Goal: Task Accomplishment & Management: Complete application form

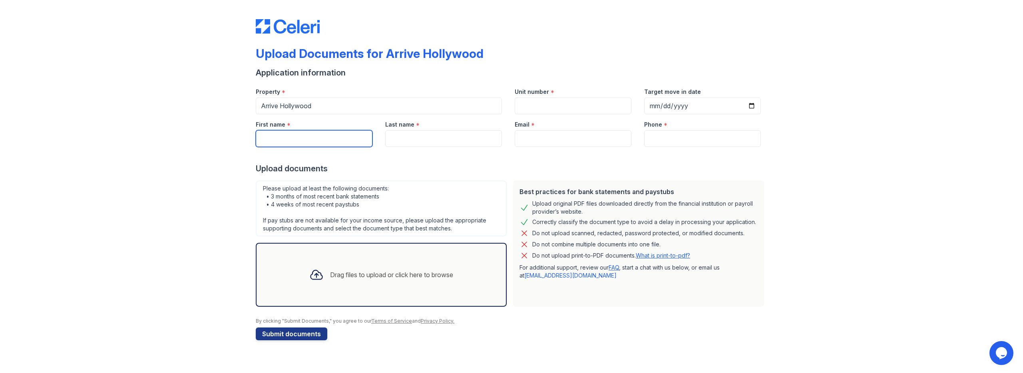
click at [349, 133] on input "First name" at bounding box center [314, 138] width 117 height 17
type input "[PERSON_NAME]"
type input "Leiato"
click at [526, 96] on div "Unit number *" at bounding box center [573, 89] width 117 height 16
click at [530, 107] on input "Unit number" at bounding box center [573, 105] width 117 height 17
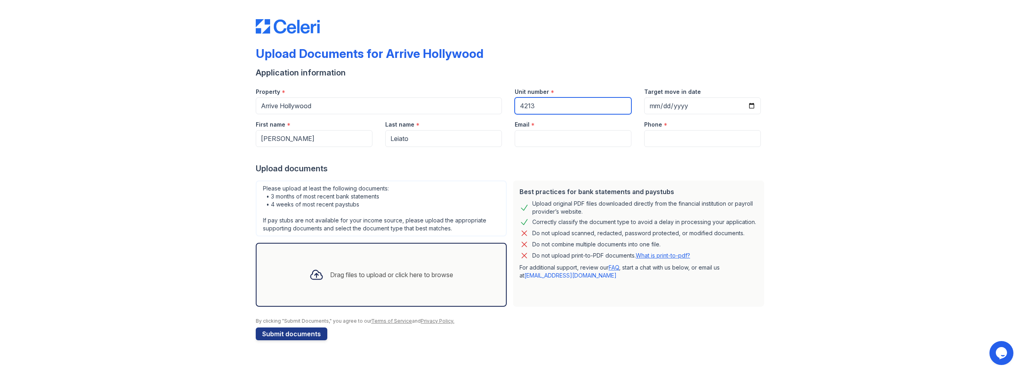
type input "4213"
click at [689, 105] on input "Target move in date" at bounding box center [702, 105] width 117 height 17
click at [650, 108] on input "Target move in date" at bounding box center [702, 105] width 117 height 17
type input "[DATE]"
click at [572, 142] on input "Email" at bounding box center [573, 138] width 117 height 17
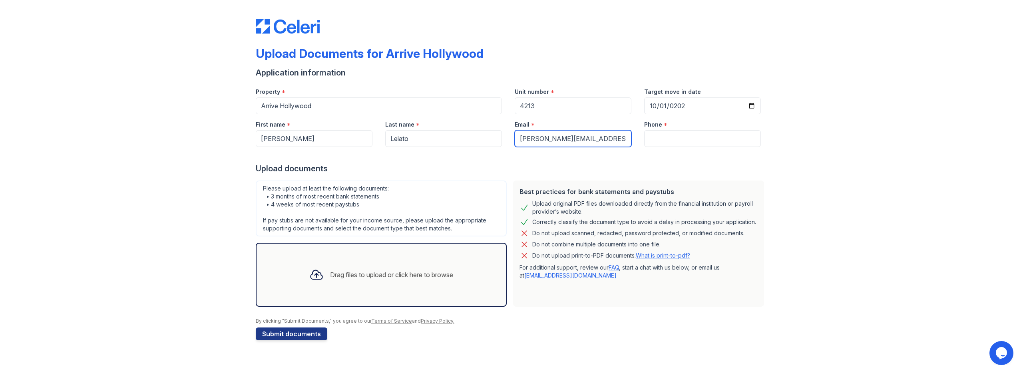
type input "[PERSON_NAME][EMAIL_ADDRESS][PERSON_NAME][DOMAIN_NAME]"
type input "6175133962"
click at [344, 258] on div "Drag files to upload or click here to browse" at bounding box center [381, 275] width 251 height 64
click at [348, 262] on div "Drag files to upload or click here to browse" at bounding box center [381, 274] width 157 height 27
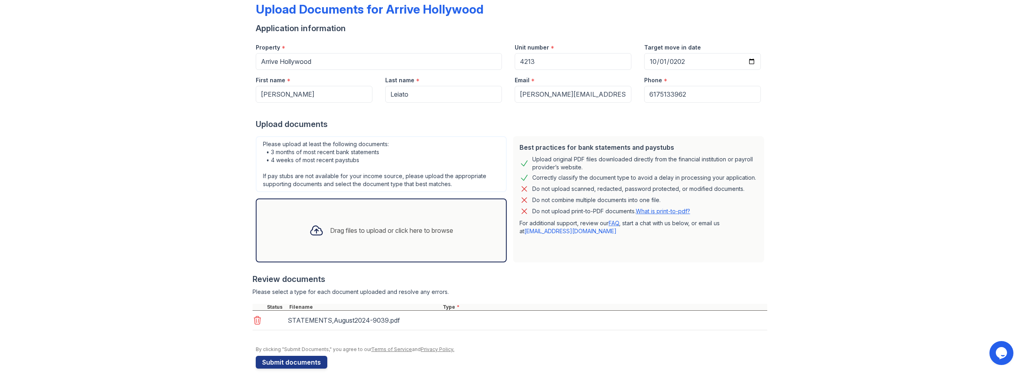
scroll to position [32, 0]
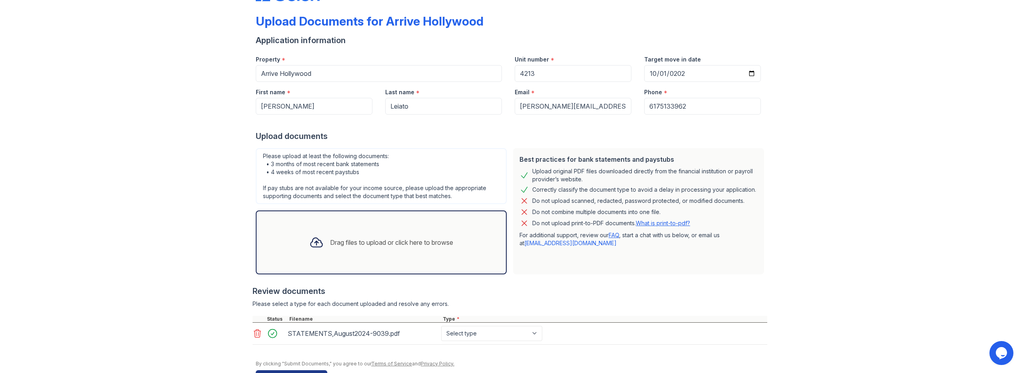
click at [254, 334] on icon at bounding box center [257, 334] width 10 height 10
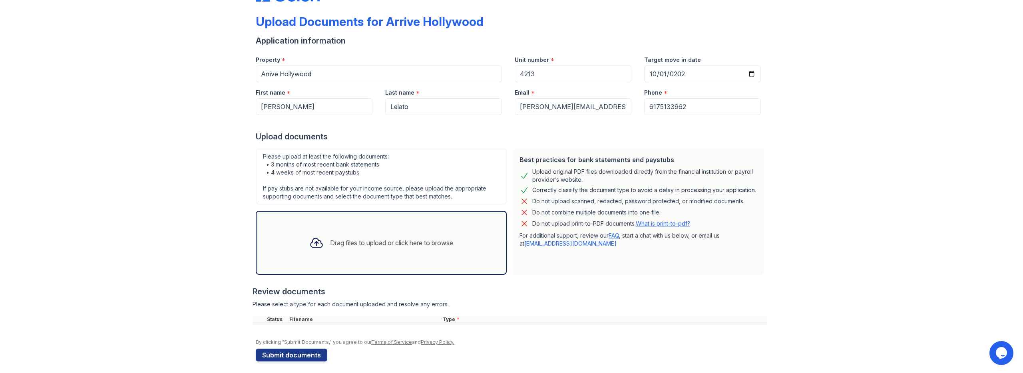
scroll to position [36, 0]
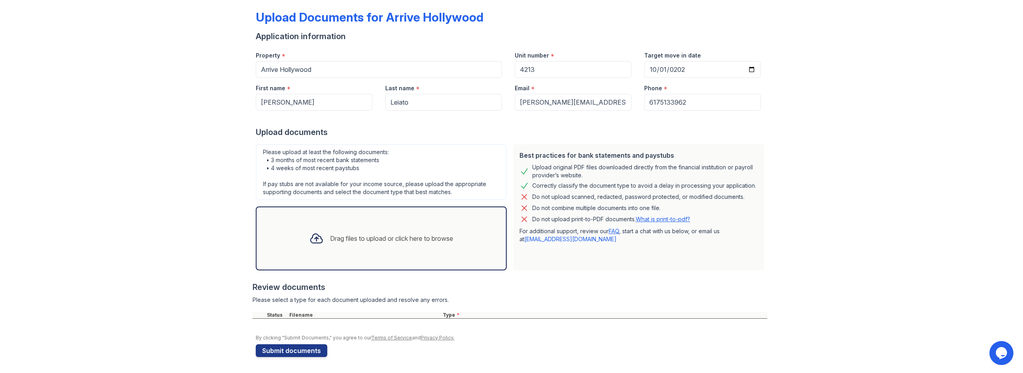
click at [358, 232] on div "Drag files to upload or click here to browse" at bounding box center [381, 238] width 157 height 27
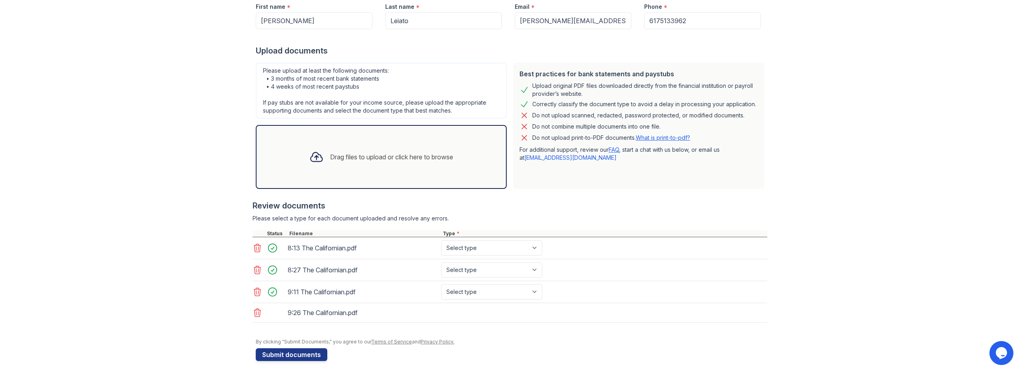
scroll to position [122, 0]
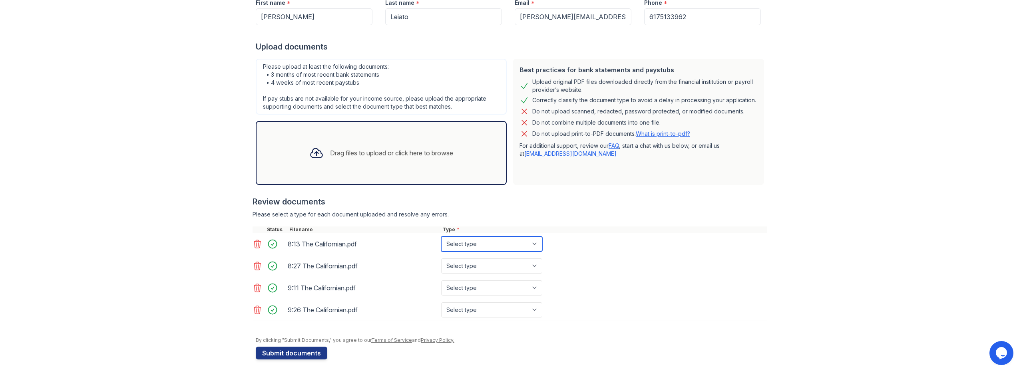
click at [516, 239] on select "Select type Paystub Bank Statement Offer Letter Tax Documents Benefit Award Let…" at bounding box center [491, 243] width 101 height 15
select select "paystub"
click at [441, 236] on select "Select type Paystub Bank Statement Offer Letter Tax Documents Benefit Award Let…" at bounding box center [491, 243] width 101 height 15
click at [502, 262] on select "Select type Paystub Bank Statement Offer Letter Tax Documents Benefit Award Let…" at bounding box center [491, 265] width 101 height 15
select select "paystub"
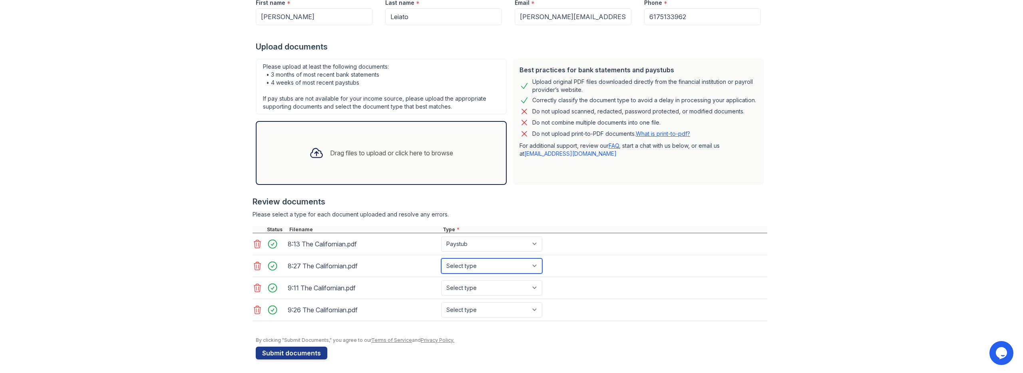
click at [441, 258] on select "Select type Paystub Bank Statement Offer Letter Tax Documents Benefit Award Let…" at bounding box center [491, 265] width 101 height 15
click at [494, 282] on select "Select type Paystub Bank Statement Offer Letter Tax Documents Benefit Award Let…" at bounding box center [491, 287] width 101 height 15
select select "paystub"
click at [441, 280] on select "Select type Paystub Bank Statement Offer Letter Tax Documents Benefit Award Let…" at bounding box center [491, 287] width 101 height 15
click at [486, 308] on select "Select type Paystub Bank Statement Offer Letter Tax Documents Benefit Award Let…" at bounding box center [491, 309] width 101 height 15
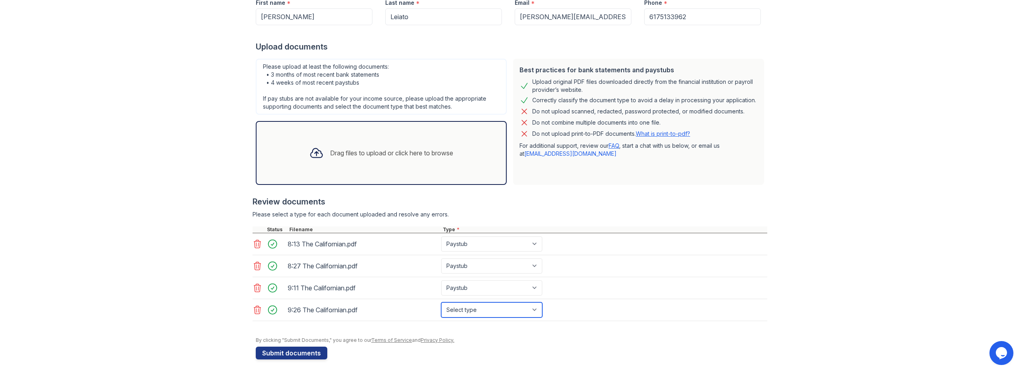
select select "paystub"
click at [441, 302] on select "Select type Paystub Bank Statement Offer Letter Tax Documents Benefit Award Let…" at bounding box center [491, 309] width 101 height 15
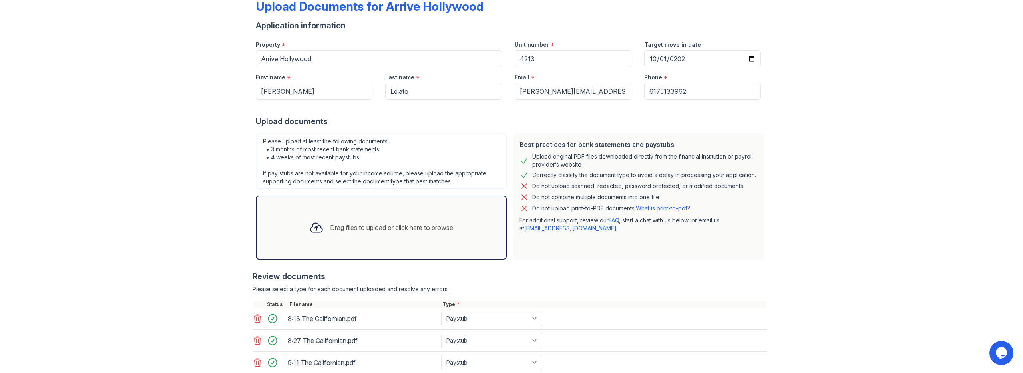
scroll to position [124, 0]
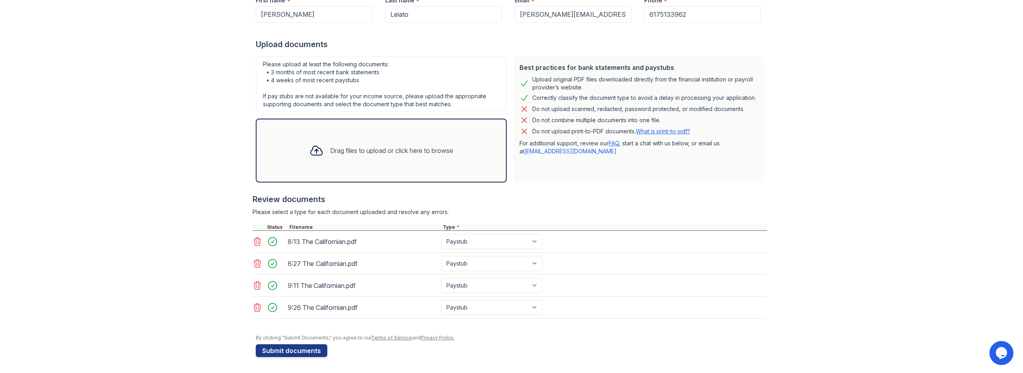
click at [257, 238] on icon at bounding box center [257, 242] width 10 height 10
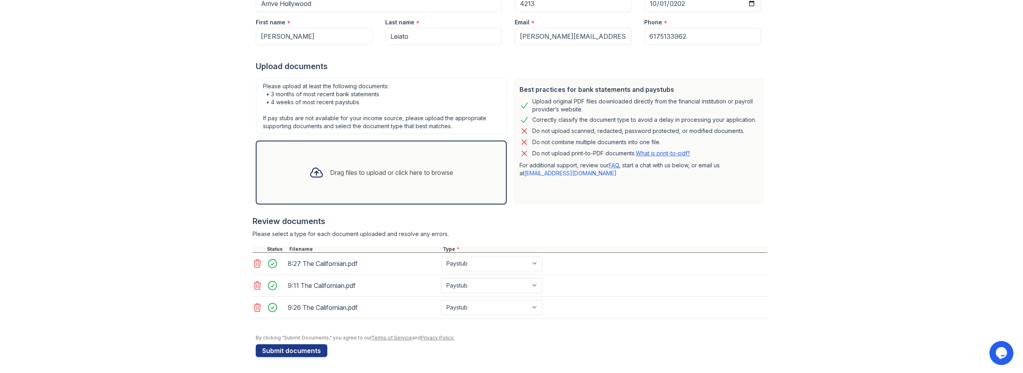
drag, startPoint x: 255, startPoint y: 262, endPoint x: 255, endPoint y: 286, distance: 23.6
click at [255, 262] on icon at bounding box center [257, 264] width 7 height 8
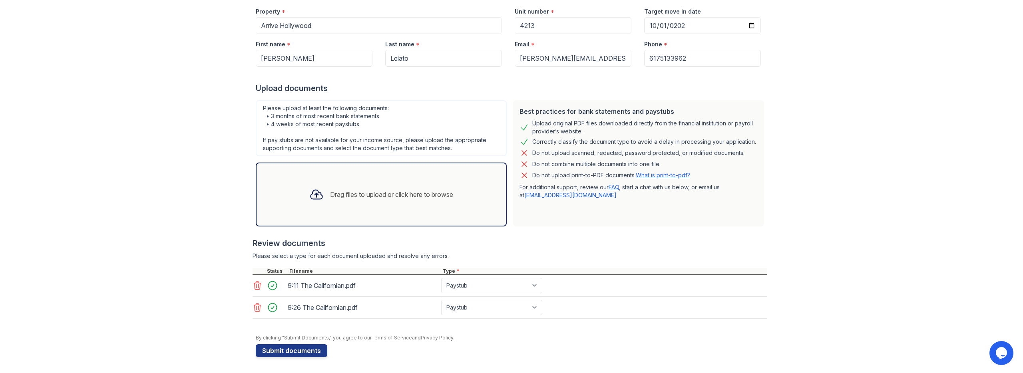
click at [255, 287] on icon at bounding box center [257, 286] width 7 height 8
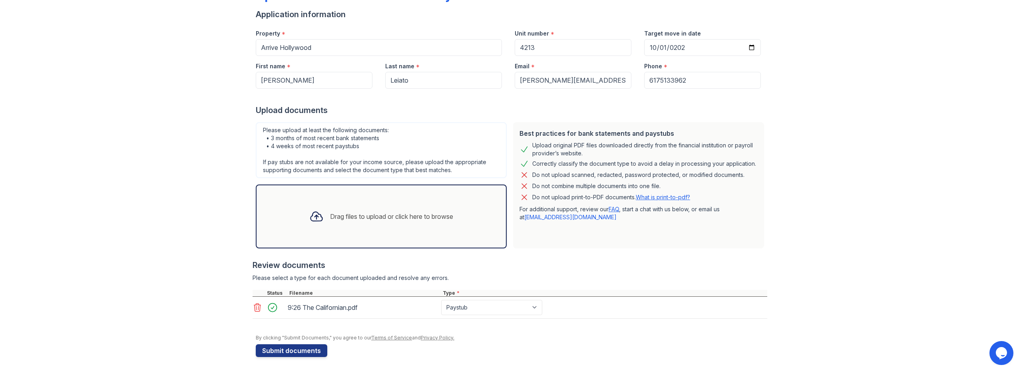
click at [252, 304] on icon at bounding box center [257, 308] width 10 height 10
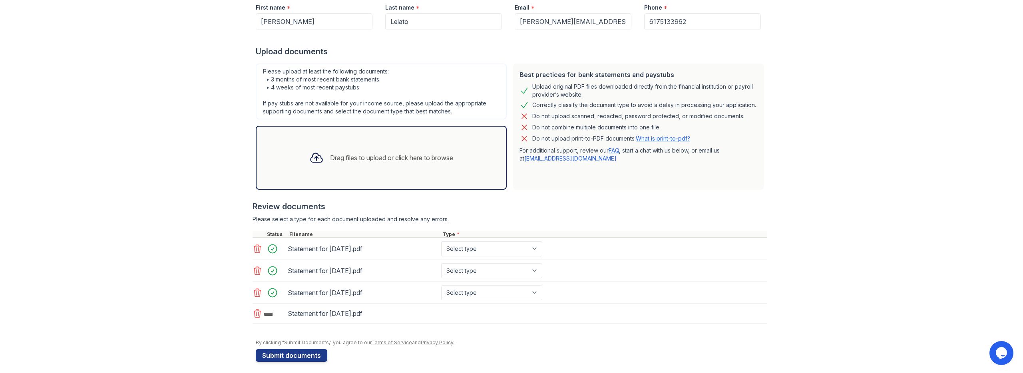
scroll to position [122, 0]
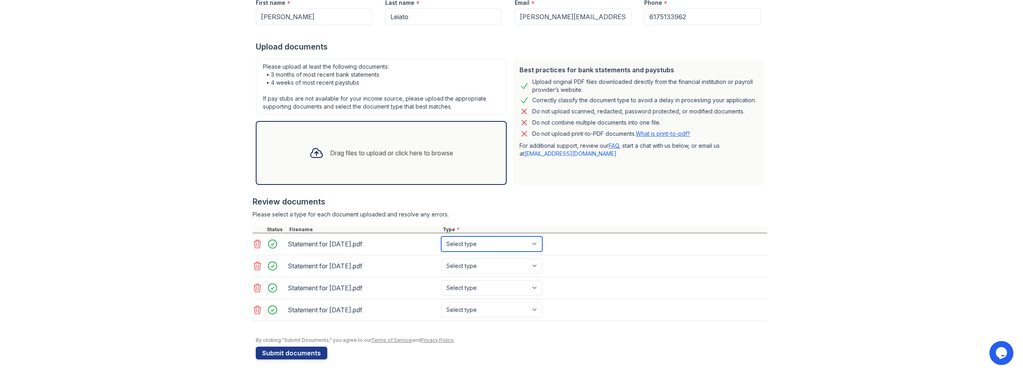
click at [497, 243] on select "Select type Paystub Bank Statement Offer Letter Tax Documents Benefit Award Let…" at bounding box center [491, 243] width 101 height 15
select select "paystub"
click at [441, 236] on select "Select type Paystub Bank Statement Offer Letter Tax Documents Benefit Award Let…" at bounding box center [491, 243] width 101 height 15
click at [494, 260] on select "Select type Paystub Bank Statement Offer Letter Tax Documents Benefit Award Let…" at bounding box center [491, 265] width 101 height 15
select select "paystub"
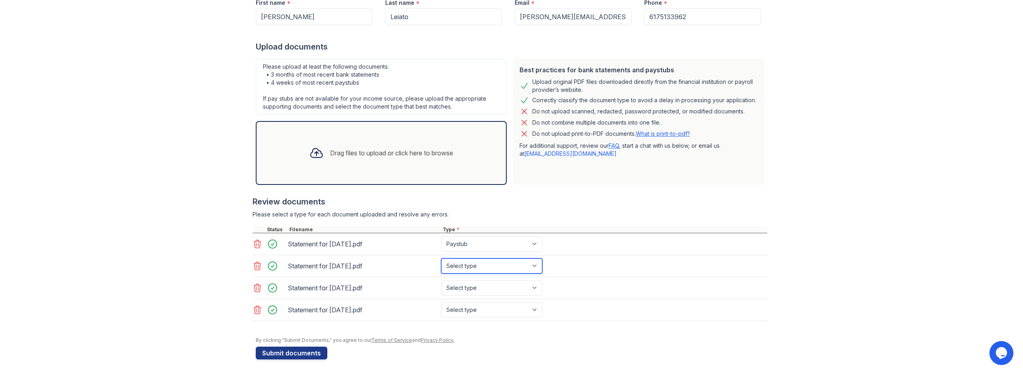
click at [441, 258] on select "Select type Paystub Bank Statement Offer Letter Tax Documents Benefit Award Let…" at bounding box center [491, 265] width 101 height 15
click at [485, 286] on select "Select type Paystub Bank Statement Offer Letter Tax Documents Benefit Award Let…" at bounding box center [491, 287] width 101 height 15
select select "paystub"
click at [441, 280] on select "Select type Paystub Bank Statement Offer Letter Tax Documents Benefit Award Let…" at bounding box center [491, 287] width 101 height 15
click at [480, 310] on select "Select type Paystub Bank Statement Offer Letter Tax Documents Benefit Award Let…" at bounding box center [491, 309] width 101 height 15
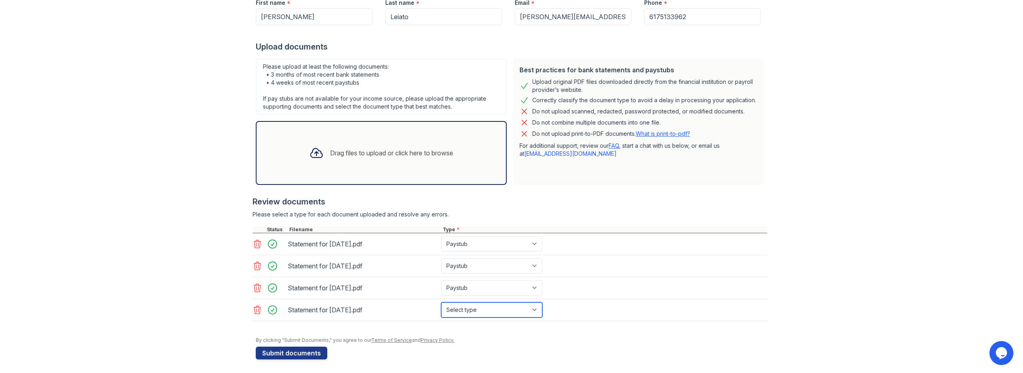
select select "paystub"
click at [441, 302] on select "Select type Paystub Bank Statement Offer Letter Tax Documents Benefit Award Let…" at bounding box center [491, 309] width 101 height 15
click at [290, 352] on button "Submit documents" at bounding box center [292, 353] width 72 height 13
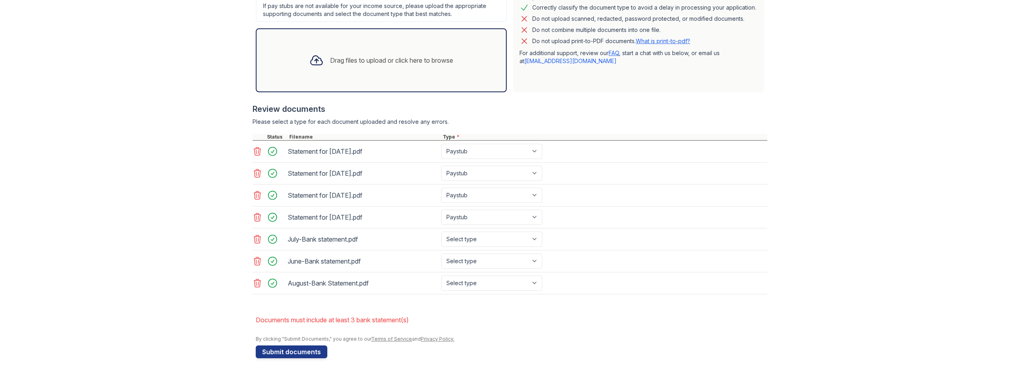
scroll to position [238, 0]
click at [268, 352] on button "Submit documents" at bounding box center [292, 350] width 72 height 13
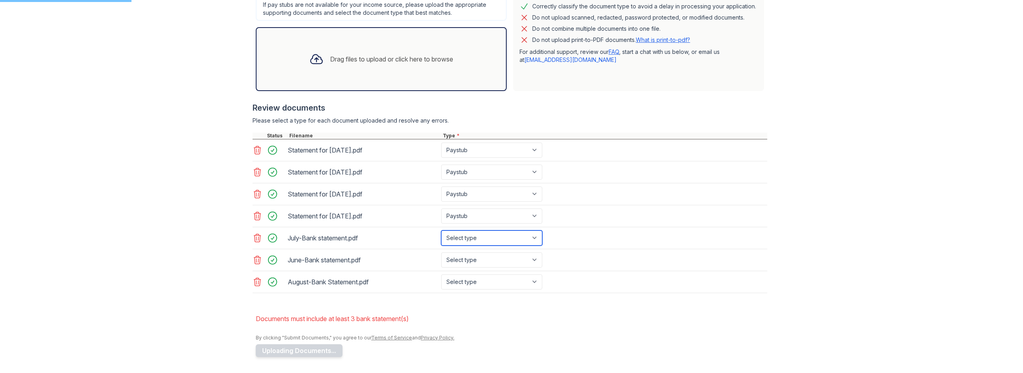
click at [469, 237] on select "Select type Paystub Bank Statement Offer Letter Tax Documents Benefit Award Let…" at bounding box center [491, 237] width 101 height 15
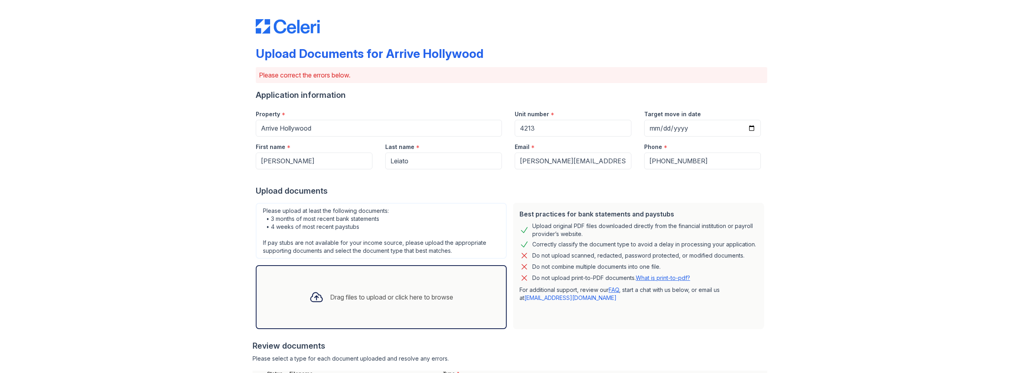
click at [469, 254] on div "Please upload at least the following documents: • 3 months of most recent bank …" at bounding box center [381, 231] width 251 height 56
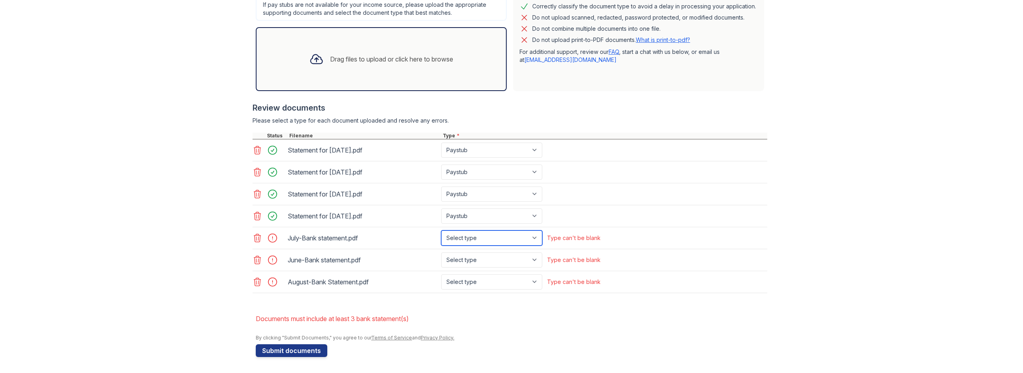
click at [453, 232] on select "Select type Paystub Bank Statement Offer Letter Tax Documents Benefit Award Let…" at bounding box center [491, 237] width 101 height 15
select select "bank_statement"
click at [441, 230] on select "Select type Paystub Bank Statement Offer Letter Tax Documents Benefit Award Let…" at bounding box center [491, 237] width 101 height 15
click at [460, 257] on select "Select type Paystub Bank Statement Offer Letter Tax Documents Benefit Award Let…" at bounding box center [491, 259] width 101 height 15
select select "bank_statement"
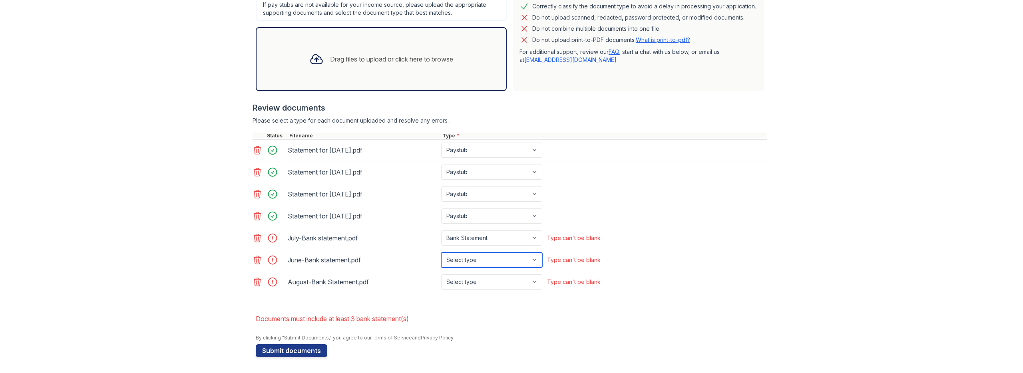
click at [441, 252] on select "Select type Paystub Bank Statement Offer Letter Tax Documents Benefit Award Let…" at bounding box center [491, 259] width 101 height 15
click at [461, 277] on select "Select type Paystub Bank Statement Offer Letter Tax Documents Benefit Award Let…" at bounding box center [491, 281] width 101 height 15
select select "bank_statement"
click at [441, 274] on select "Select type Paystub Bank Statement Offer Letter Tax Documents Benefit Award Let…" at bounding box center [491, 281] width 101 height 15
click at [307, 352] on button "Submit documents" at bounding box center [292, 350] width 72 height 13
